Goal: Task Accomplishment & Management: Use online tool/utility

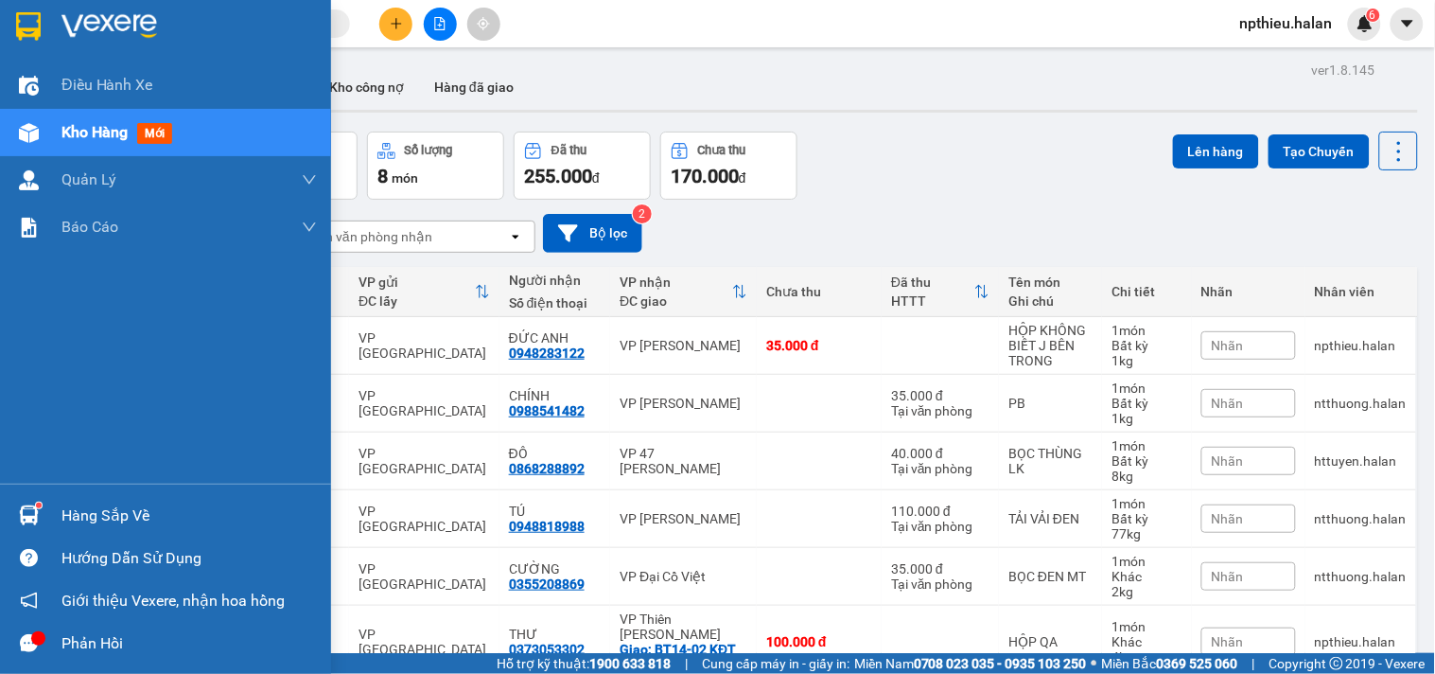
click at [70, 516] on div "Hàng sắp về" at bounding box center [188, 515] width 255 height 28
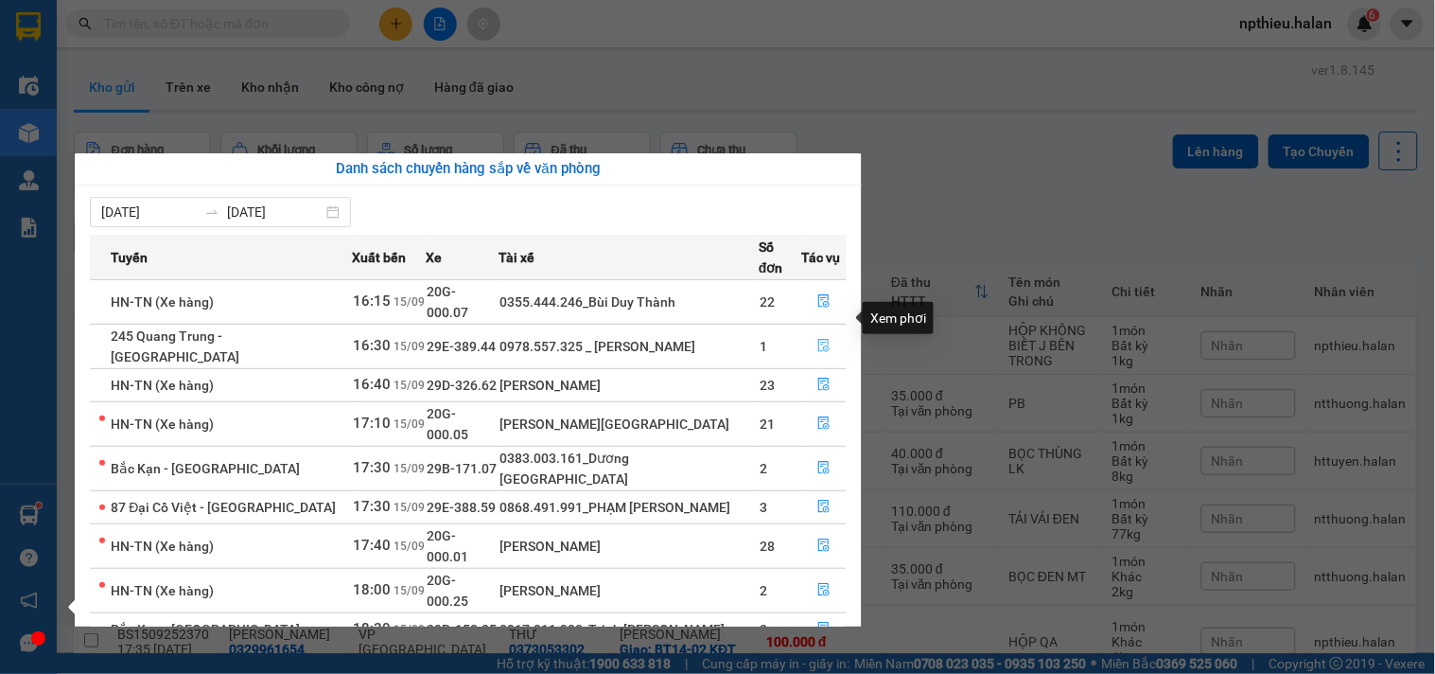
click at [812, 331] on button "button" at bounding box center [824, 346] width 44 height 30
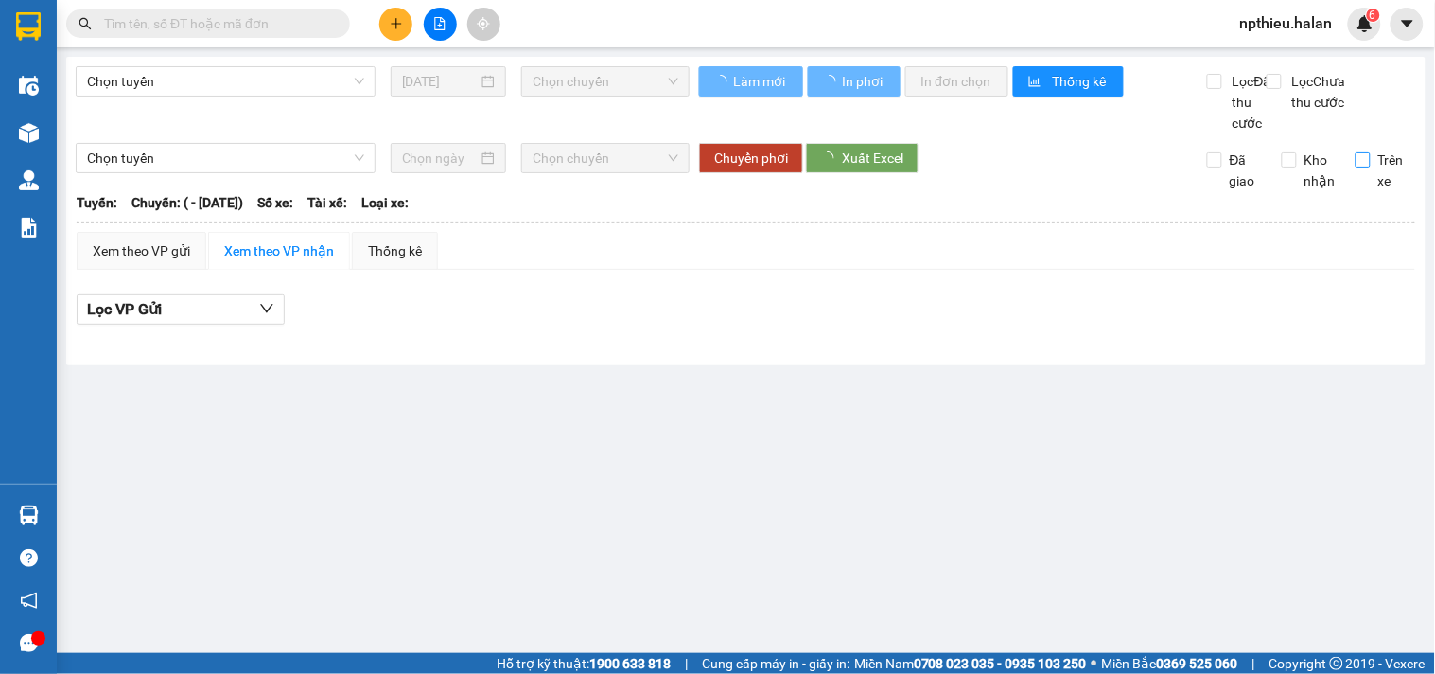
click at [1357, 167] on input "Trên xe" at bounding box center [1363, 159] width 15 height 15
checkbox input "true"
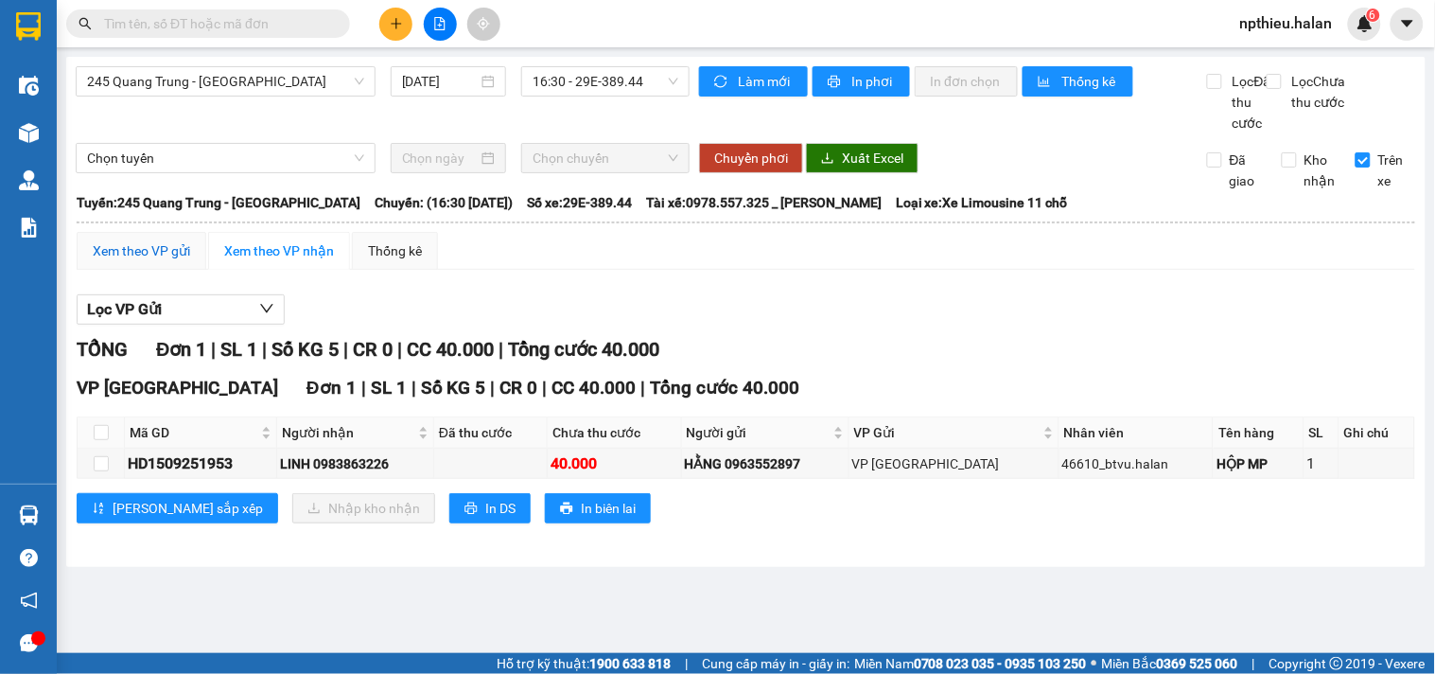
click at [172, 261] on div "Xem theo VP gửi" at bounding box center [141, 250] width 97 height 21
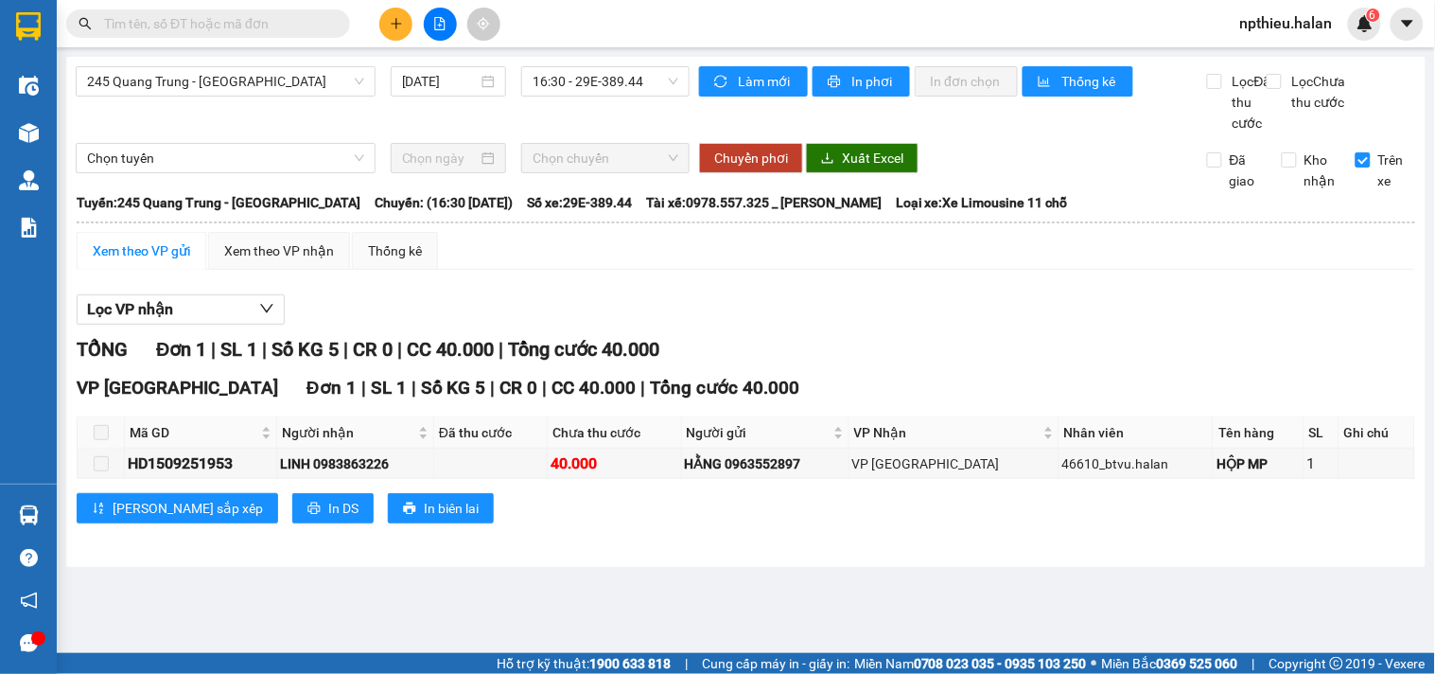
click at [145, 261] on div "Xem theo VP gửi" at bounding box center [141, 250] width 97 height 21
click at [289, 261] on div "Xem theo VP nhận" at bounding box center [279, 250] width 110 height 21
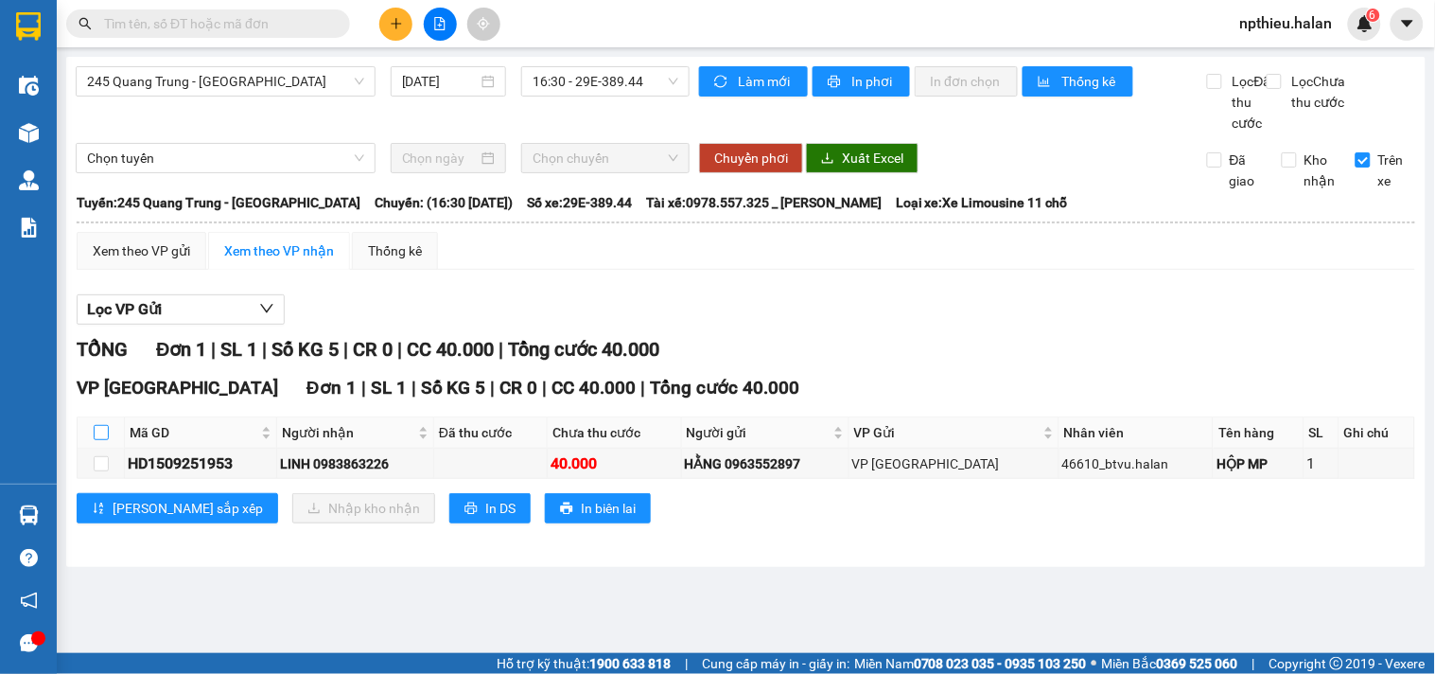
click at [94, 440] on input "checkbox" at bounding box center [101, 432] width 15 height 15
checkbox input "true"
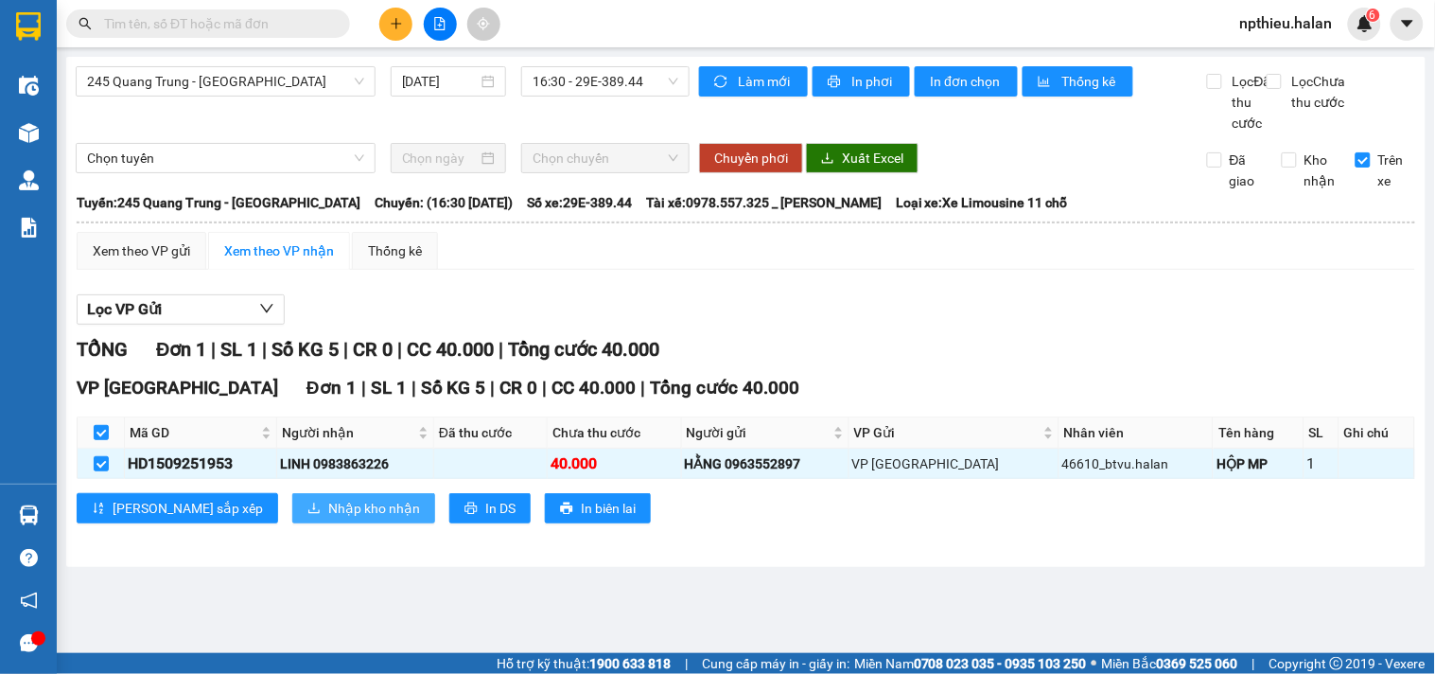
click at [328, 518] on span "Nhập kho nhận" at bounding box center [374, 508] width 92 height 21
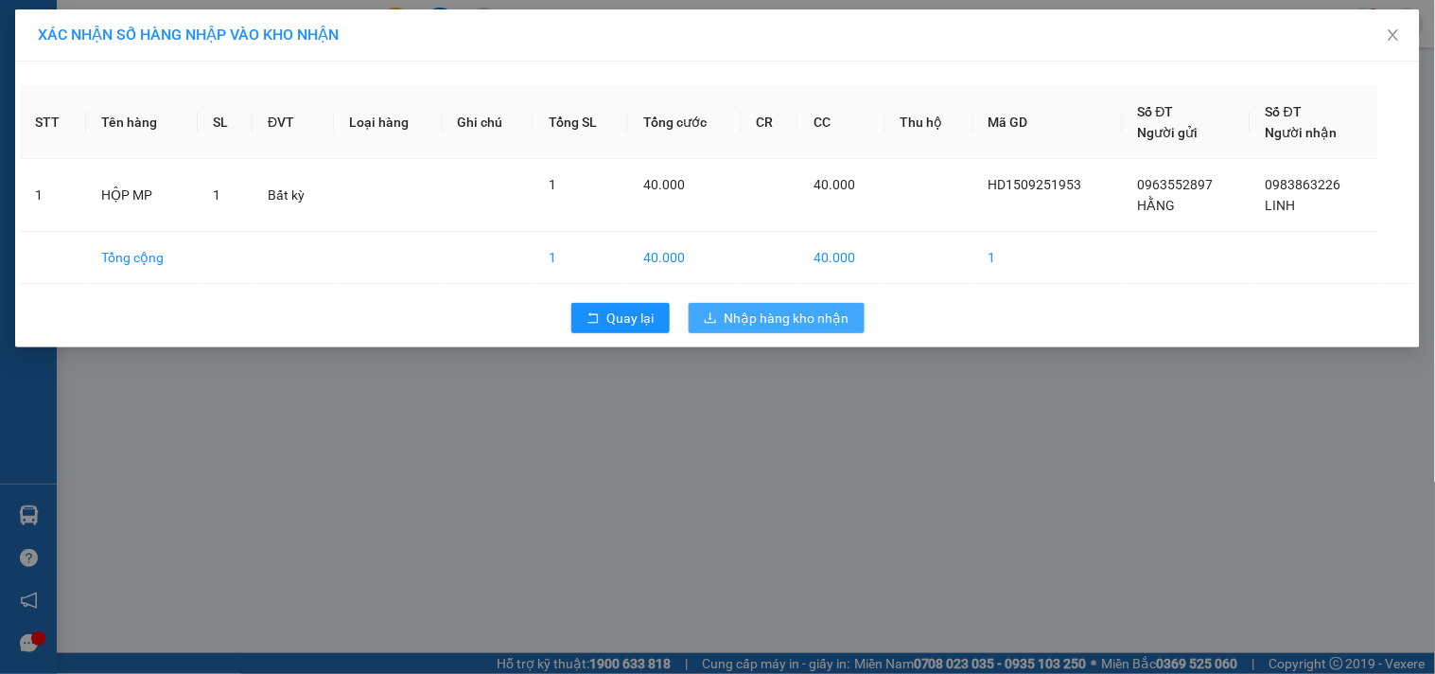
click at [720, 318] on button "Nhập hàng kho nhận" at bounding box center [777, 318] width 176 height 30
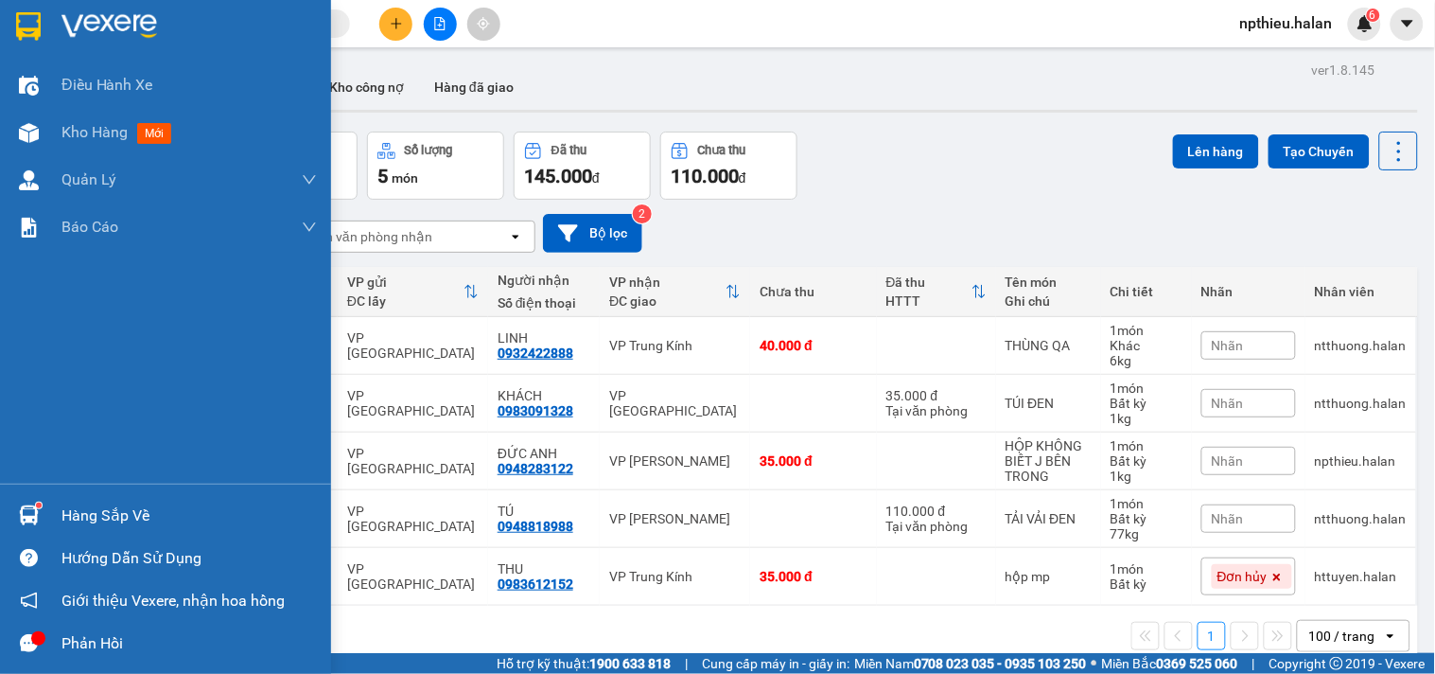
click at [97, 516] on div "Hàng sắp về" at bounding box center [188, 515] width 255 height 28
